Goal: Understand process/instructions

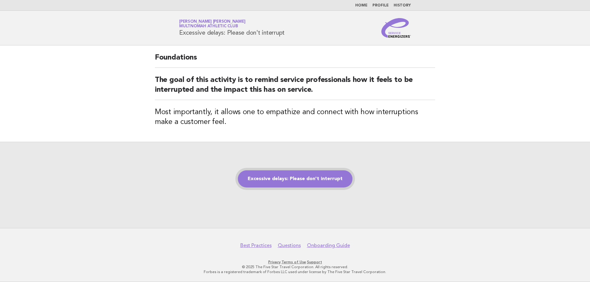
click at [290, 176] on link "Excessive delays: Please don't interrupt" at bounding box center [295, 179] width 115 height 17
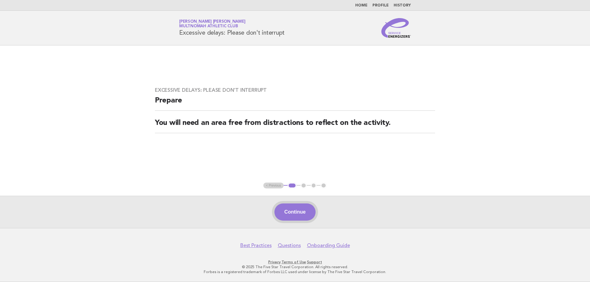
click at [303, 208] on button "Continue" at bounding box center [294, 212] width 41 height 17
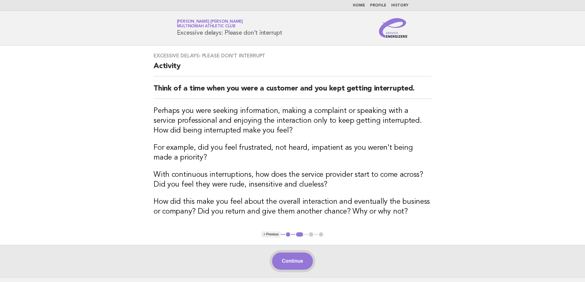
click at [301, 256] on button "Continue" at bounding box center [292, 261] width 41 height 17
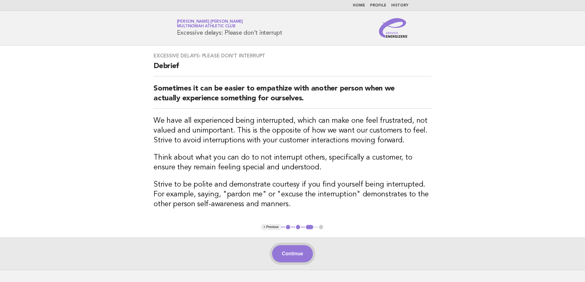
click at [311, 259] on button "Continue" at bounding box center [292, 254] width 41 height 17
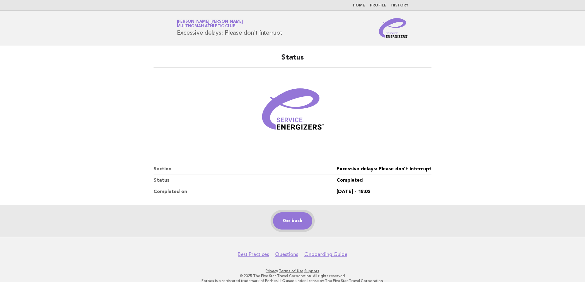
click at [295, 224] on link "Go back" at bounding box center [292, 221] width 39 height 17
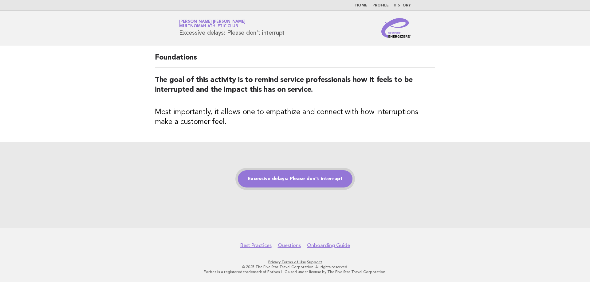
click at [300, 184] on link "Excessive delays: Please don't interrupt" at bounding box center [295, 179] width 115 height 17
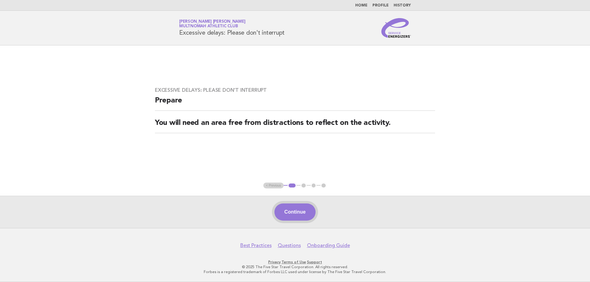
click at [296, 214] on button "Continue" at bounding box center [294, 212] width 41 height 17
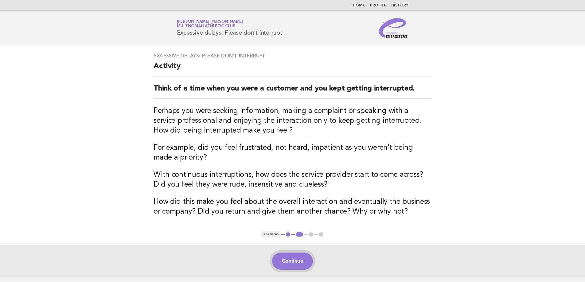
click at [291, 259] on button "Continue" at bounding box center [292, 261] width 41 height 17
